Goal: Navigation & Orientation: Find specific page/section

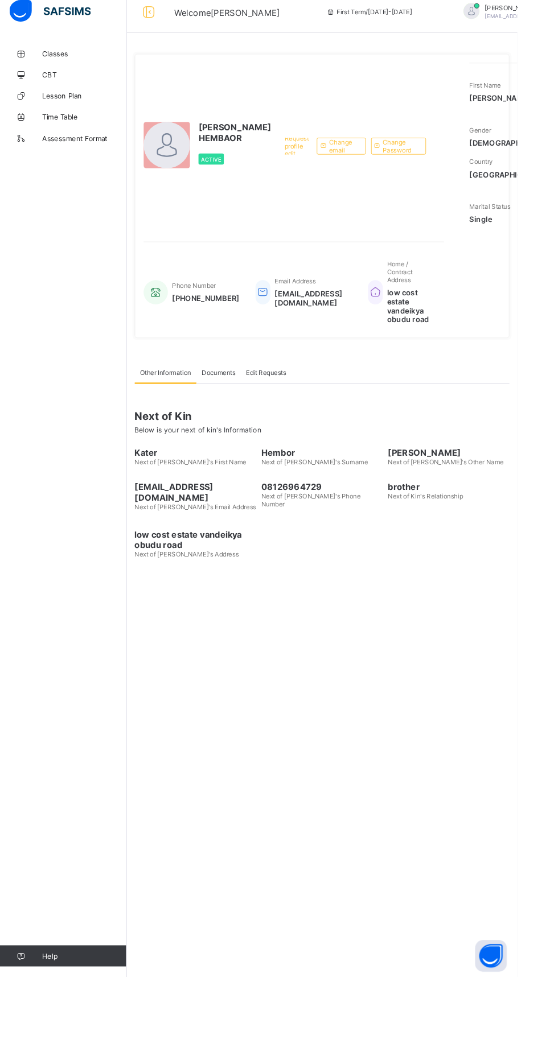
click at [238, 417] on span "Documents" at bounding box center [235, 412] width 36 height 9
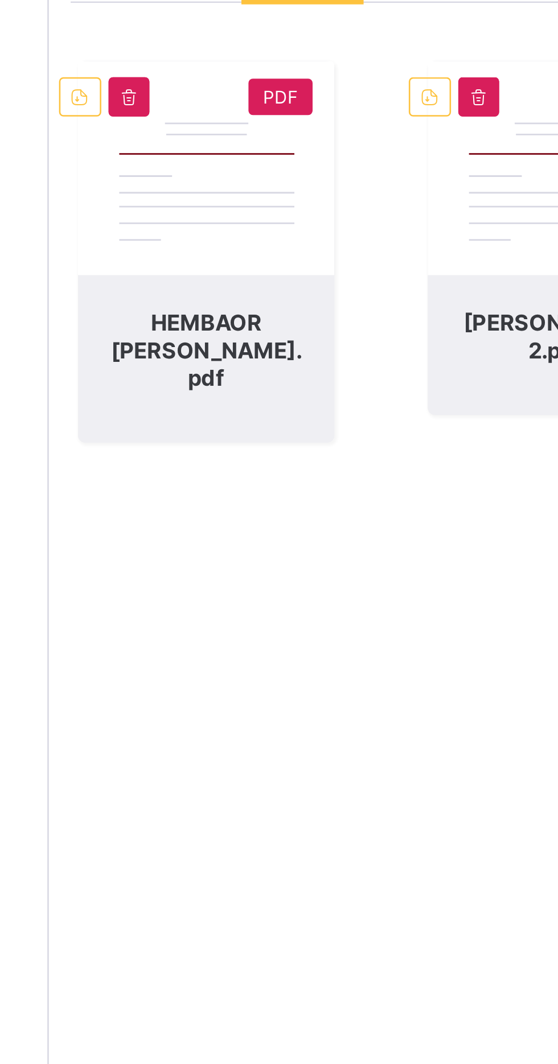
click at [142, 468] on span at bounding box center [149, 460] width 17 height 15
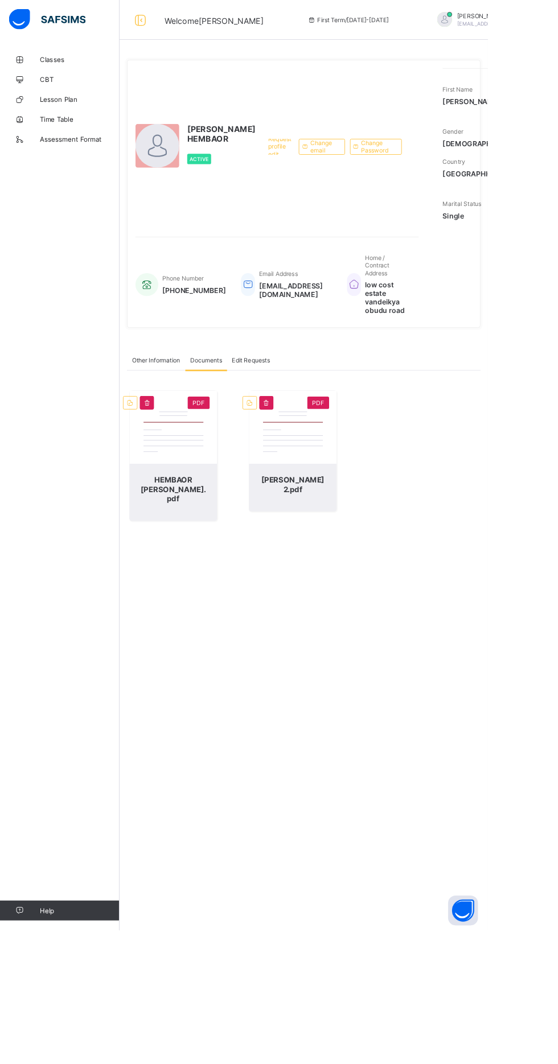
click at [75, 68] on span "Classes" at bounding box center [91, 68] width 91 height 9
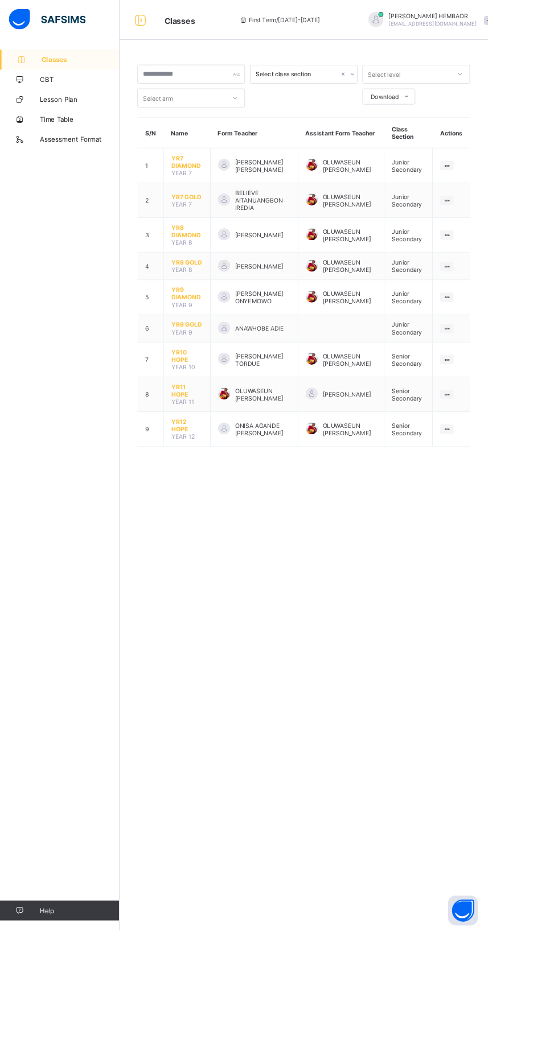
click at [285, 410] on span "[PERSON_NAME] TORDUE" at bounding box center [300, 411] width 63 height 17
click at [204, 405] on span "YR10 HOPE" at bounding box center [214, 406] width 36 height 17
